Goal: Task Accomplishment & Management: Use online tool/utility

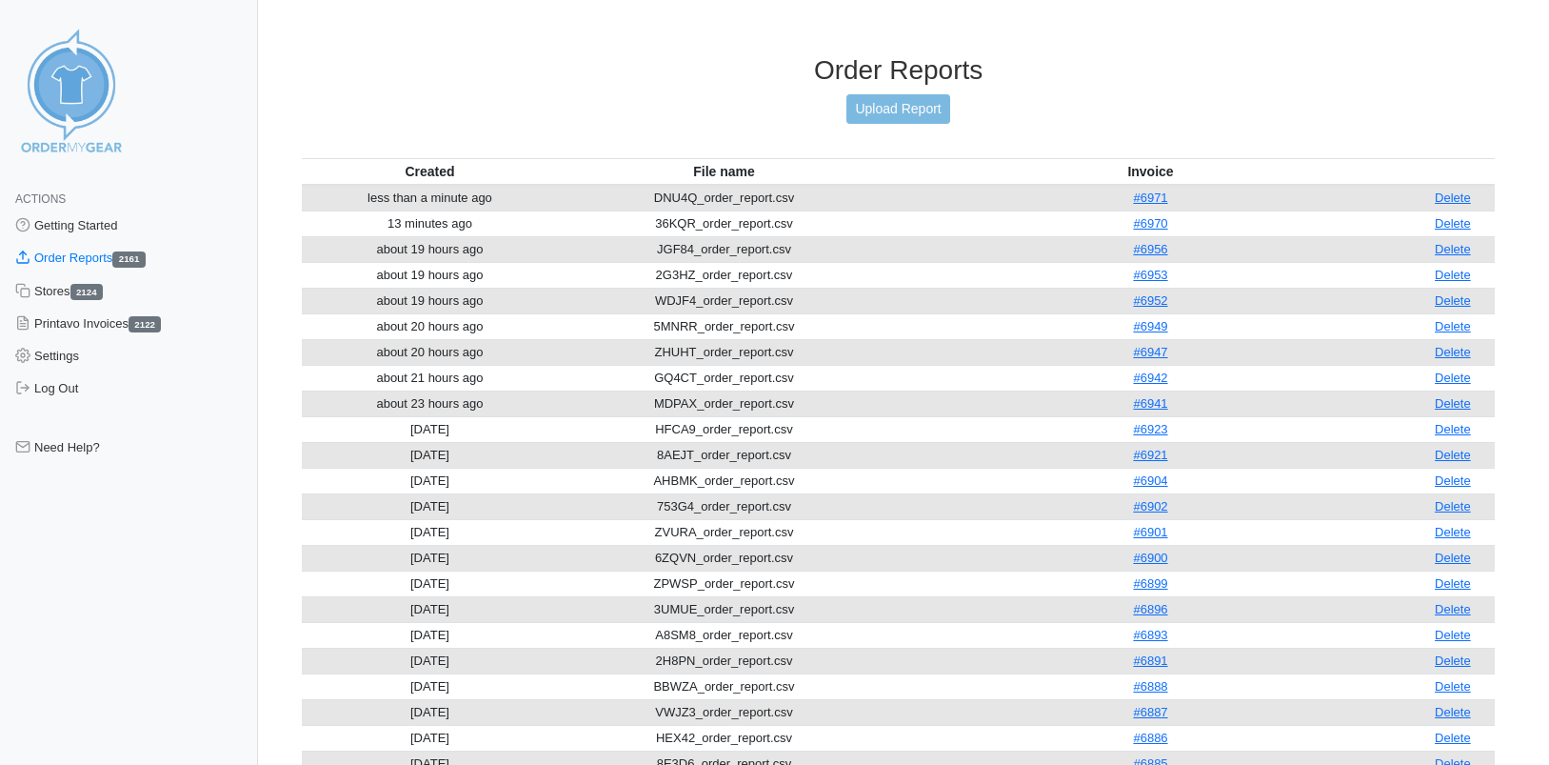
click at [887, 110] on link "Upload Report" at bounding box center [898, 109] width 103 height 30
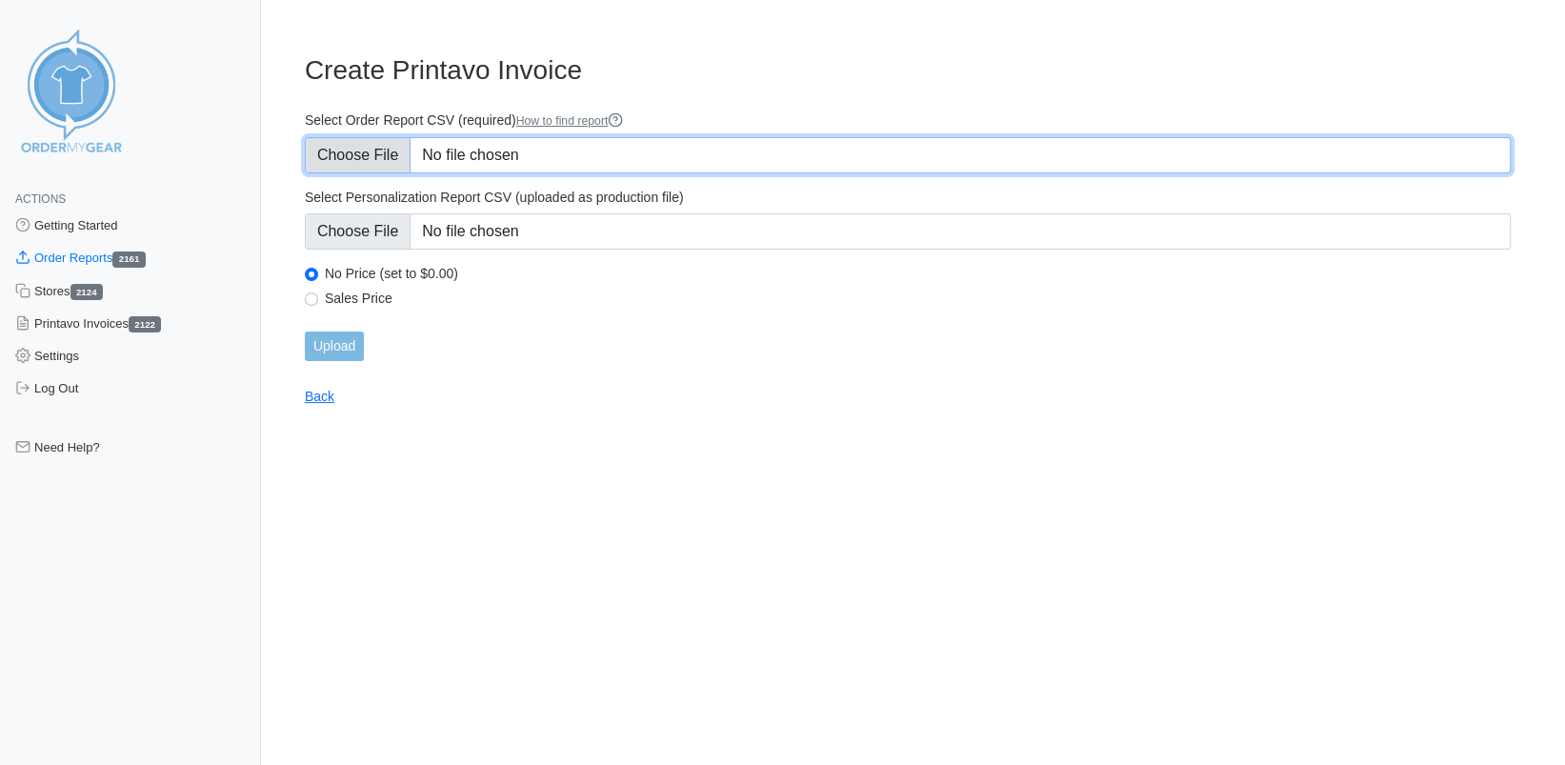
click at [369, 160] on input "Select Order Report CSV (required) How to find report" at bounding box center [908, 155] width 1206 height 36
type input "C:\fakepath\X7R7Y_order_report.csv"
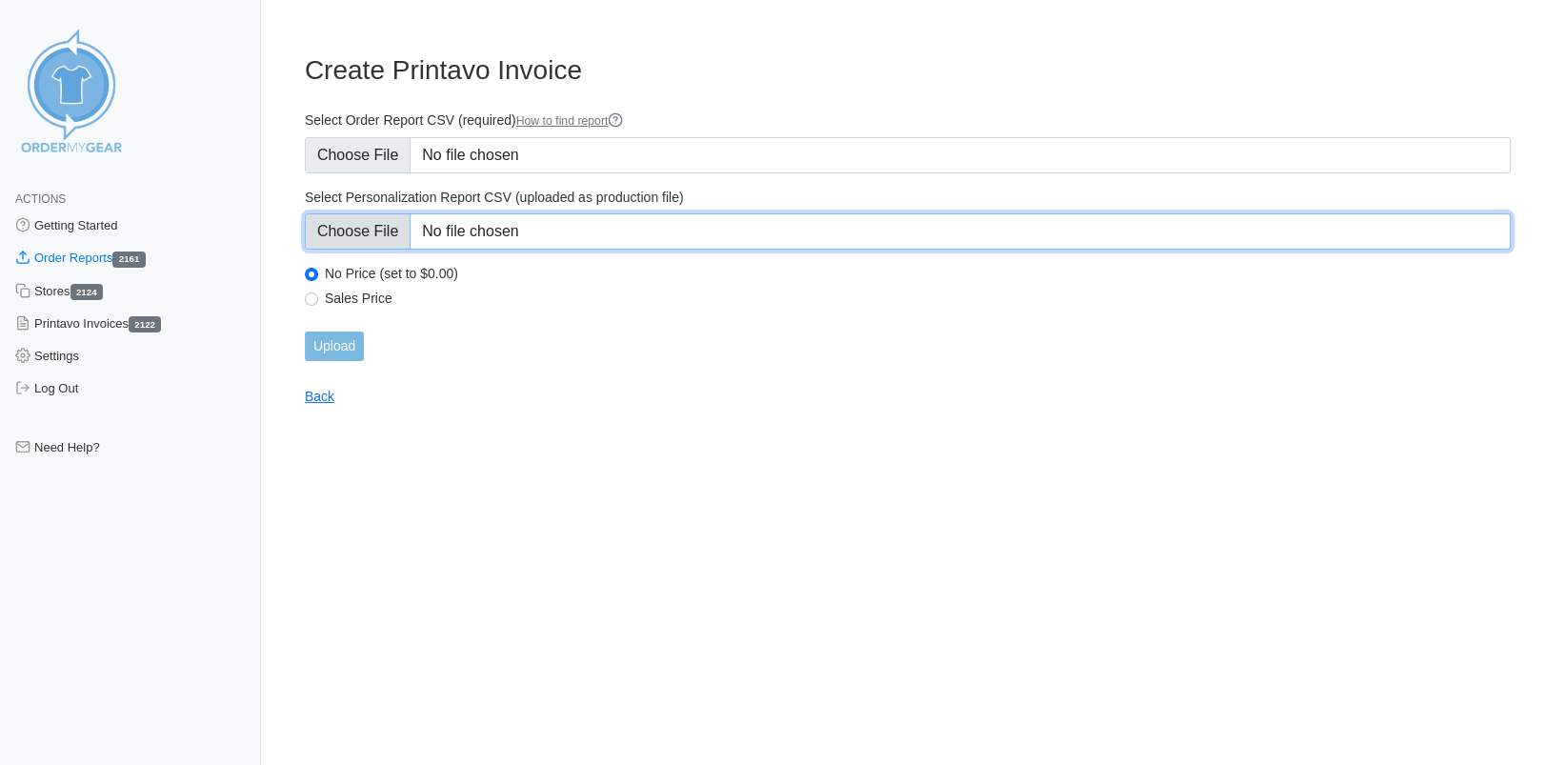
click at [374, 232] on input "Select Personalization Report CSV (uploaded as production file)" at bounding box center [908, 231] width 1206 height 36
type input "C:\fakepath\X7R7Y_personalization_report.csv"
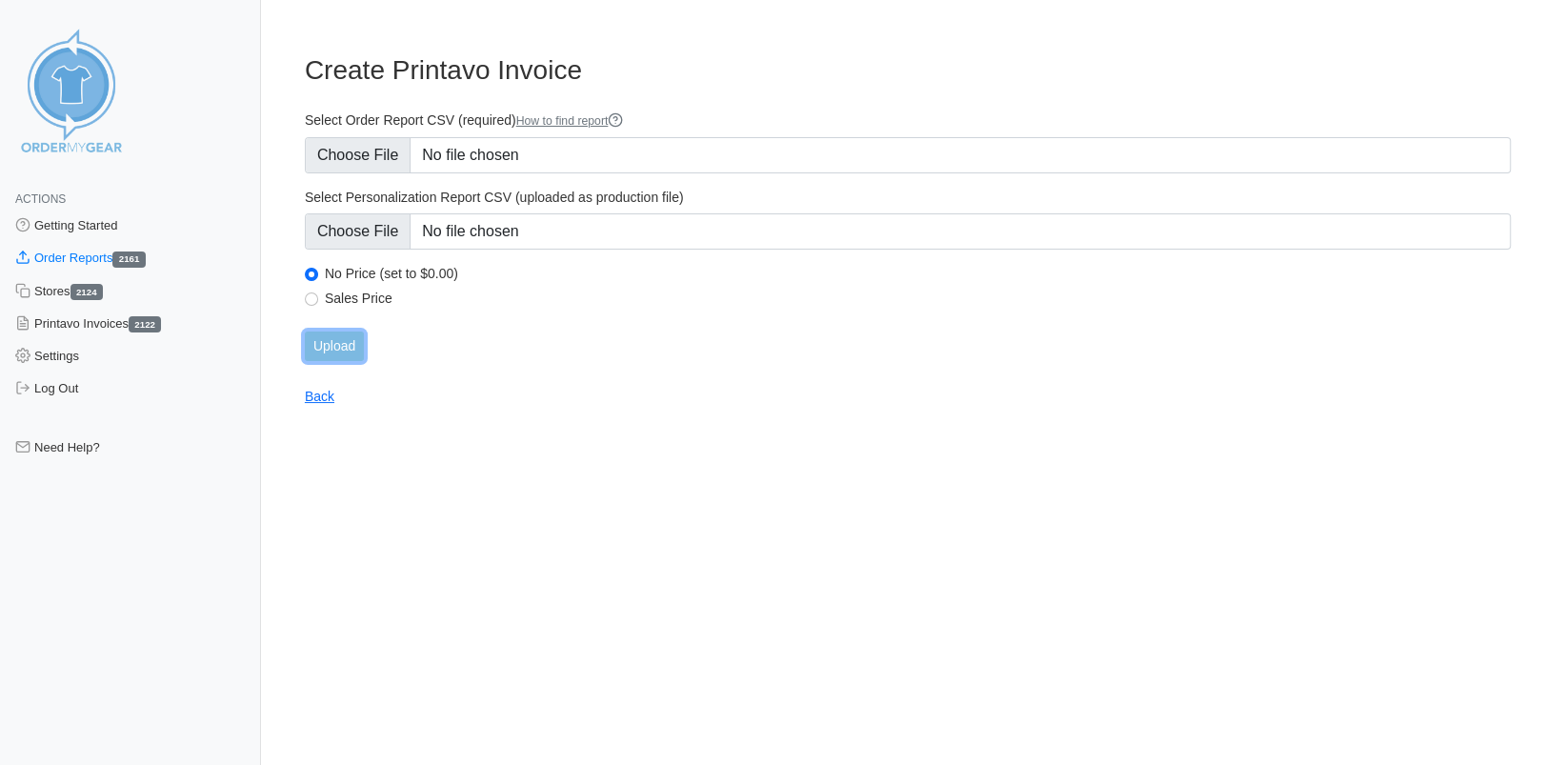
click at [324, 353] on input "Upload" at bounding box center [334, 346] width 59 height 30
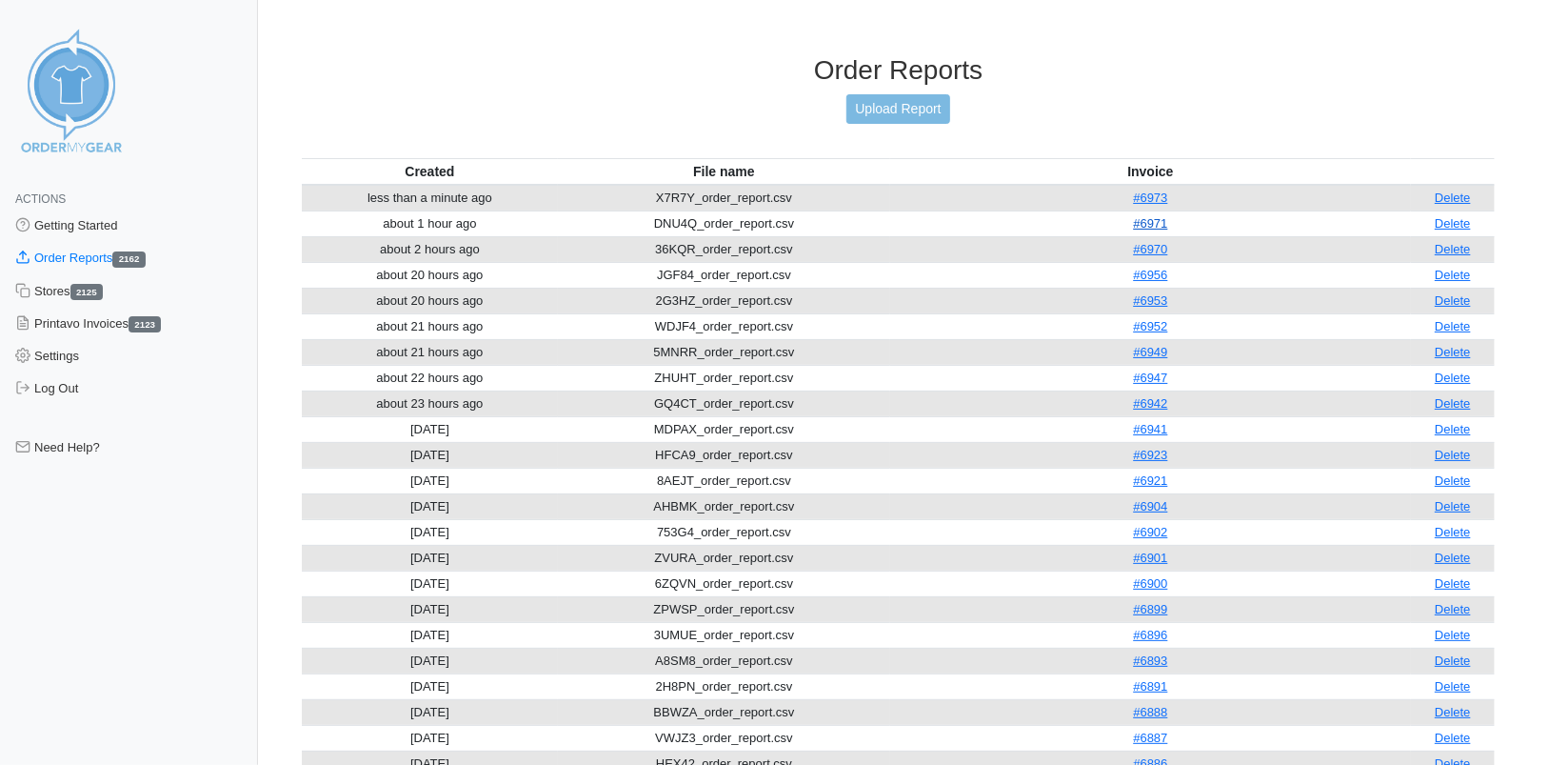
click at [1158, 219] on link "#6971" at bounding box center [1150, 223] width 34 height 14
